Goal: Check status: Check status

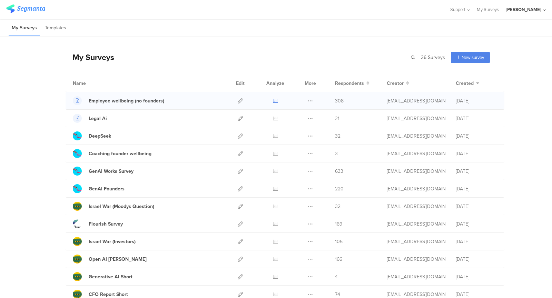
click at [276, 99] on icon at bounding box center [275, 100] width 5 height 5
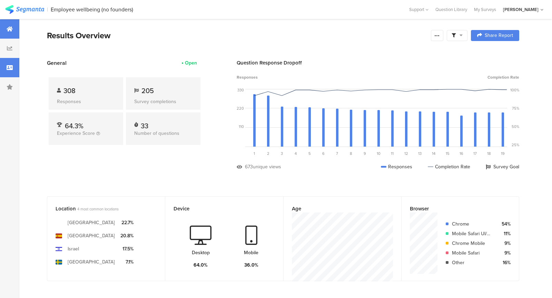
click at [7, 66] on icon at bounding box center [10, 68] width 6 height 6
